Goal: Information Seeking & Learning: Check status

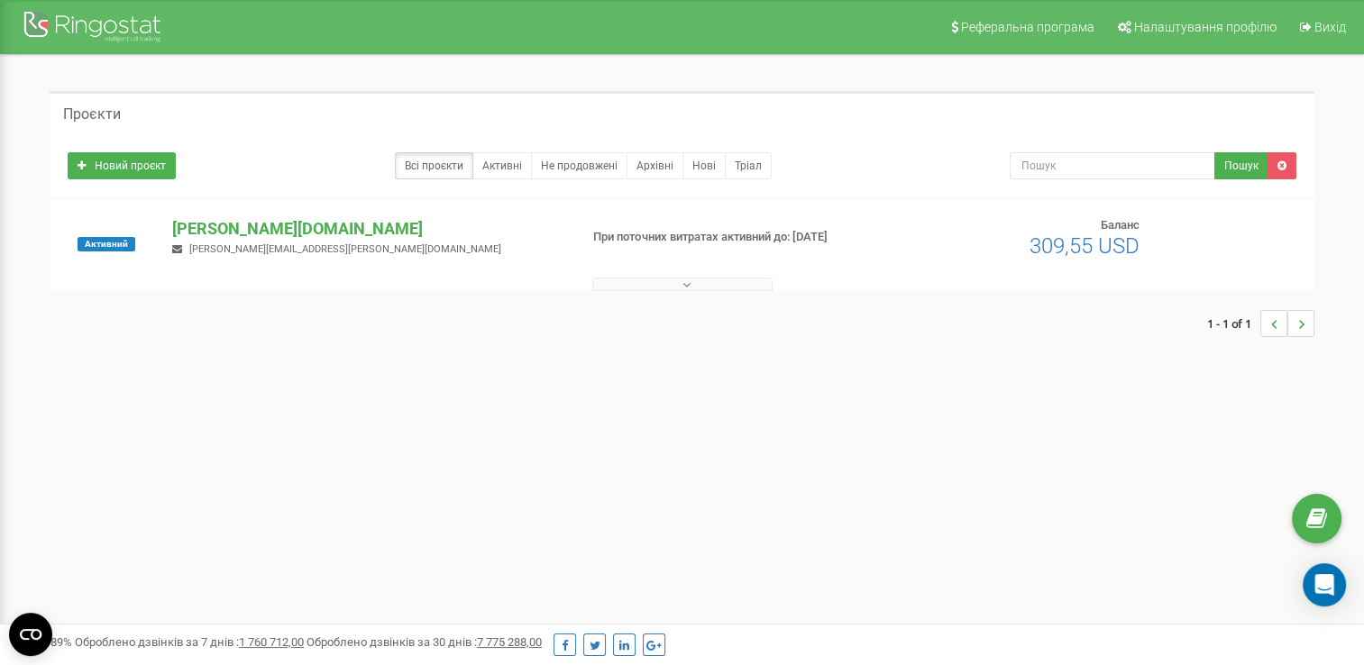
click at [681, 286] on button at bounding box center [682, 285] width 180 height 14
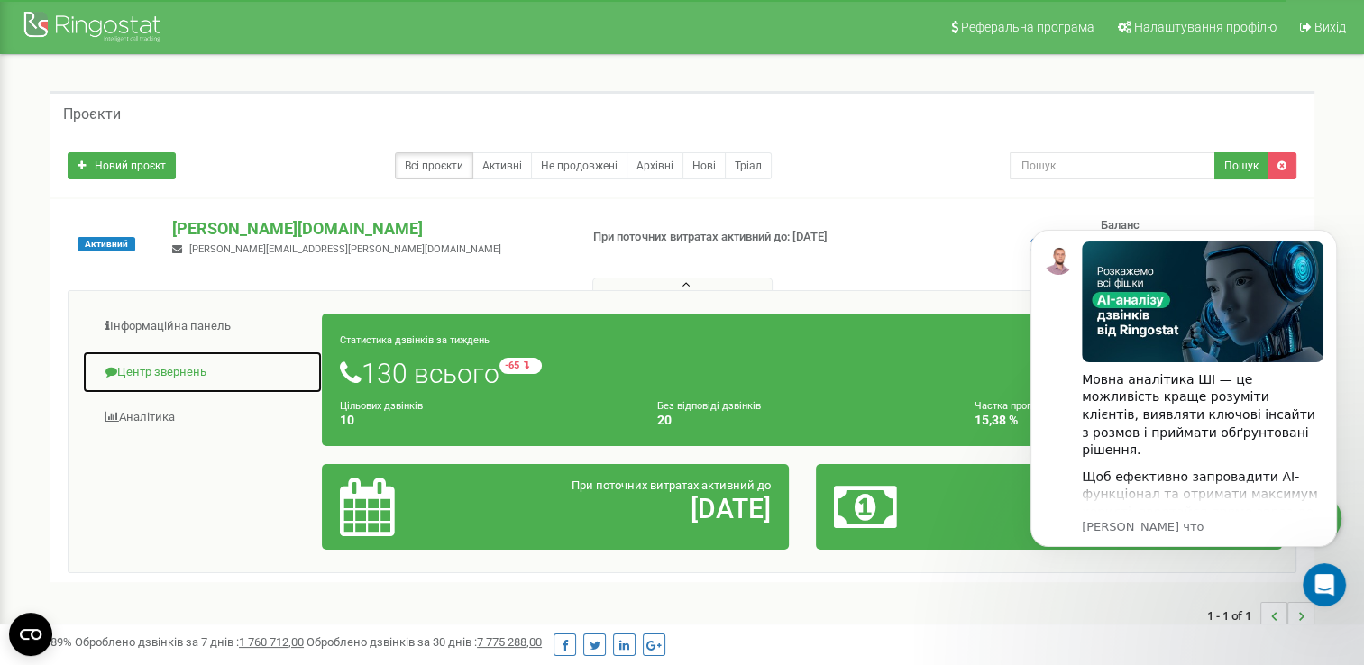
click at [133, 378] on link "Центр звернень" at bounding box center [202, 373] width 241 height 44
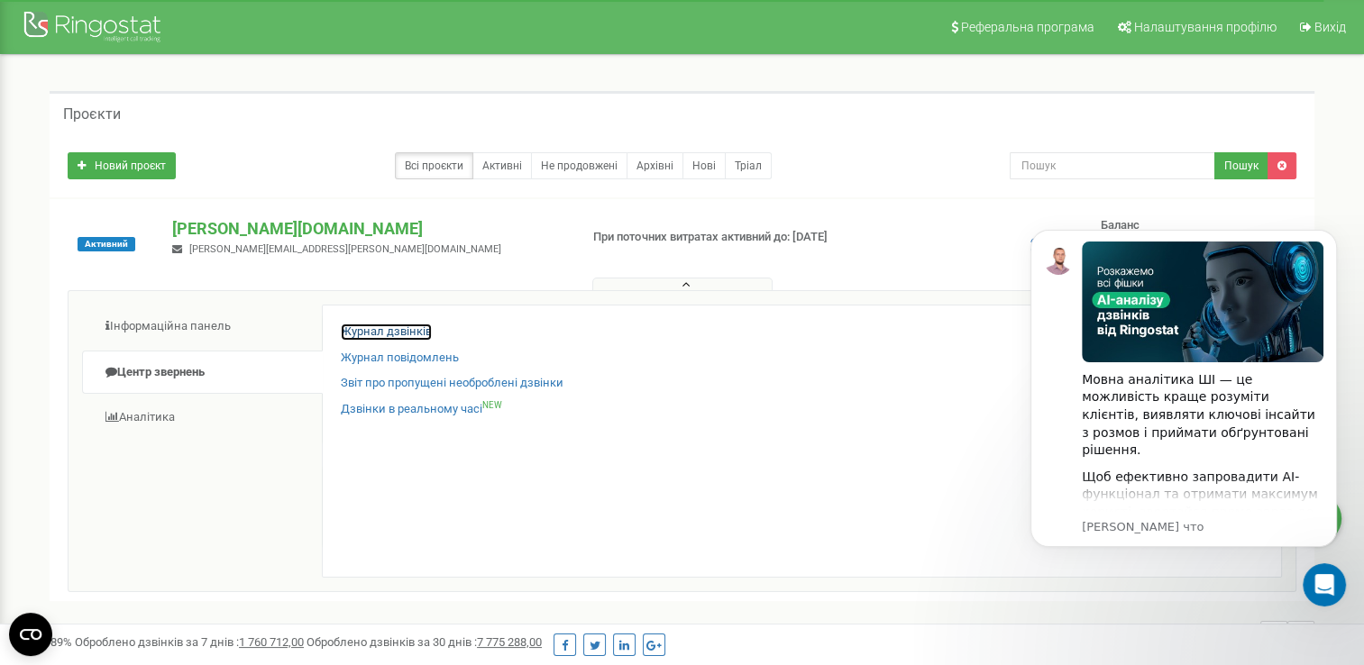
click at [352, 327] on link "Журнал дзвінків" at bounding box center [386, 332] width 91 height 17
click at [370, 326] on link "Журнал дзвінків" at bounding box center [386, 332] width 91 height 17
click at [1333, 240] on icon "Dismiss notification" at bounding box center [1332, 235] width 10 height 10
